Goal: Navigation & Orientation: Find specific page/section

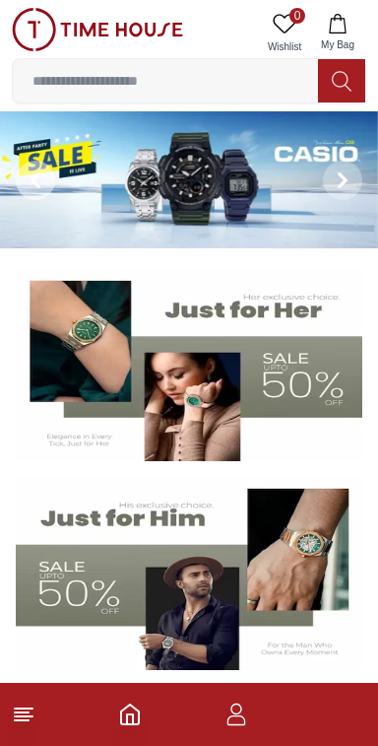
click at [51, 177] on span at bounding box center [35, 180] width 39 height 39
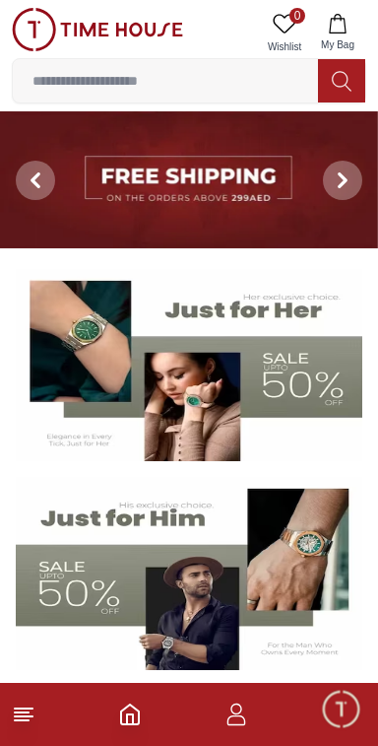
click at [63, 183] on button at bounding box center [35, 179] width 71 height 137
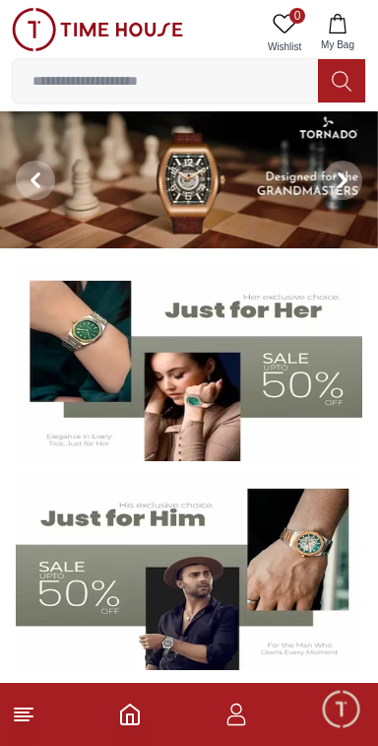
click at [207, 408] on img at bounding box center [189, 365] width 347 height 193
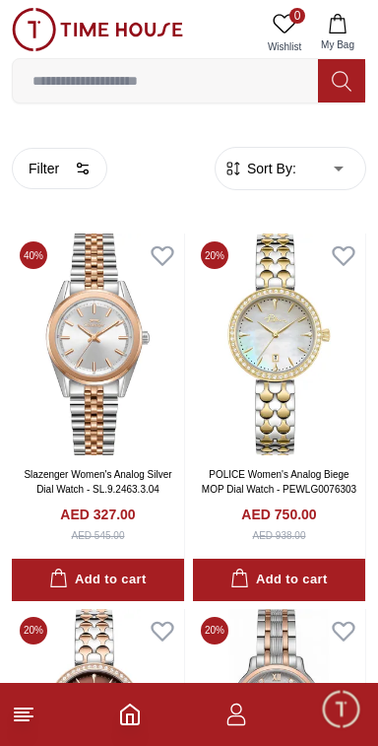
click at [22, 720] on line at bounding box center [22, 720] width 14 height 0
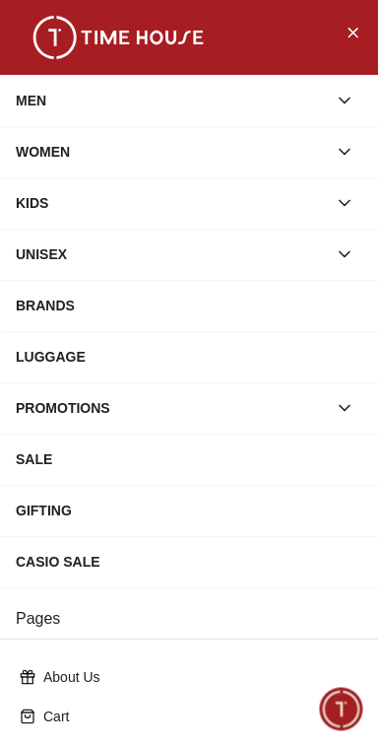
scroll to position [310, 0]
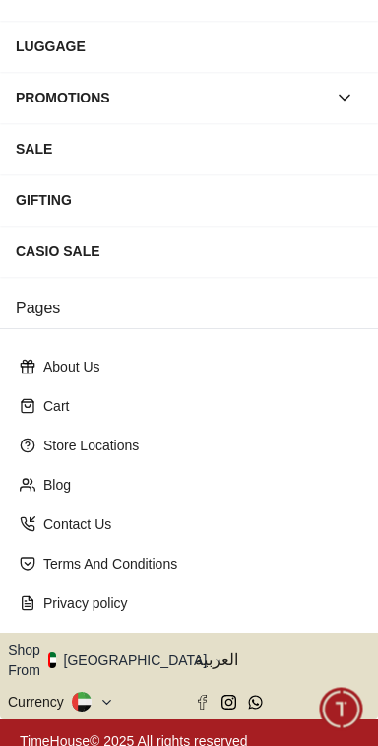
click at [122, 652] on button "Shop From [GEOGRAPHIC_DATA]" at bounding box center [115, 660] width 214 height 39
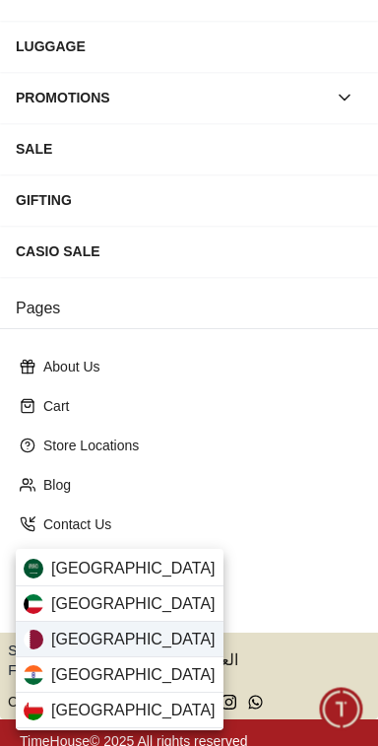
click at [64, 638] on span "[GEOGRAPHIC_DATA]" at bounding box center [133, 640] width 165 height 24
